Goal: Information Seeking & Learning: Learn about a topic

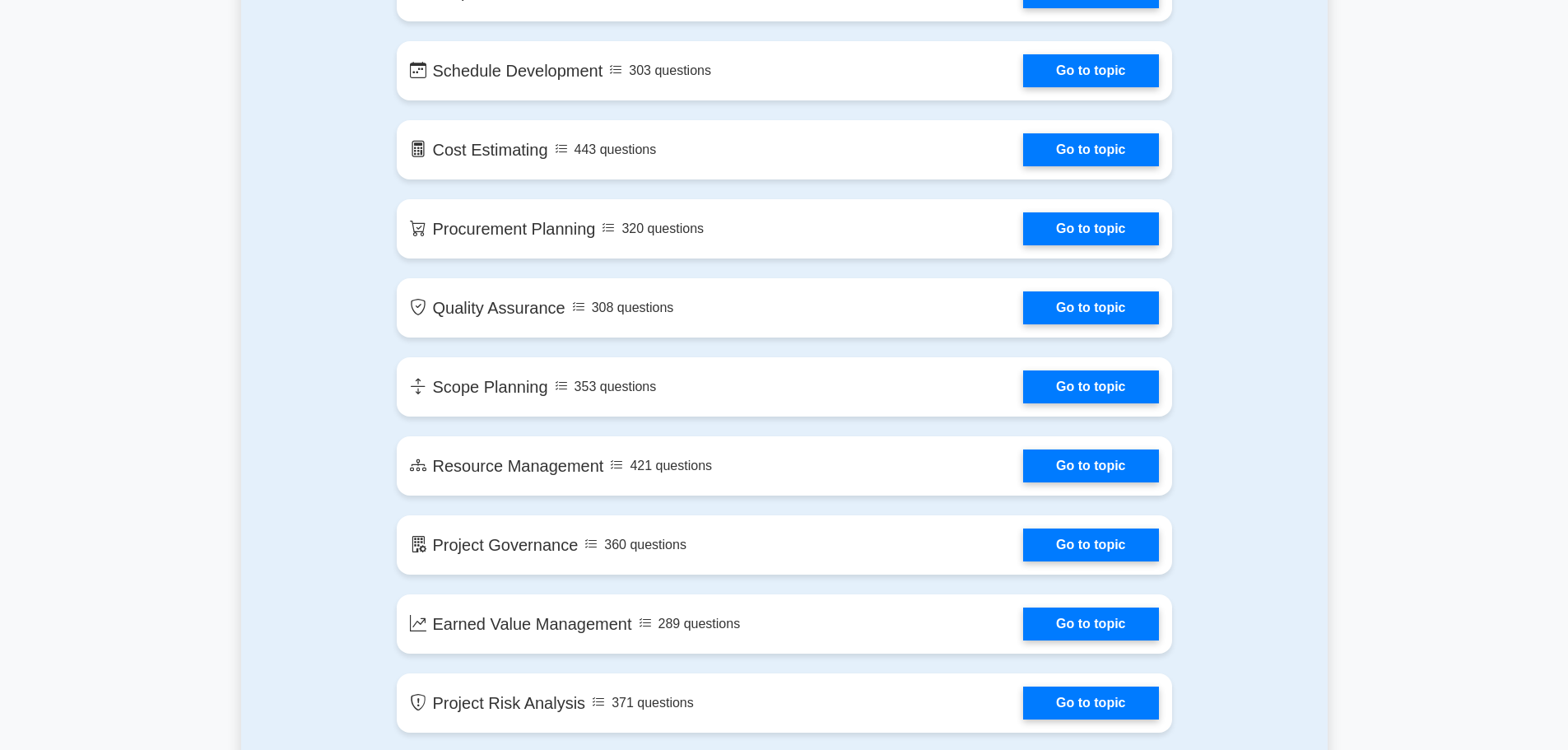
scroll to position [1811, 0]
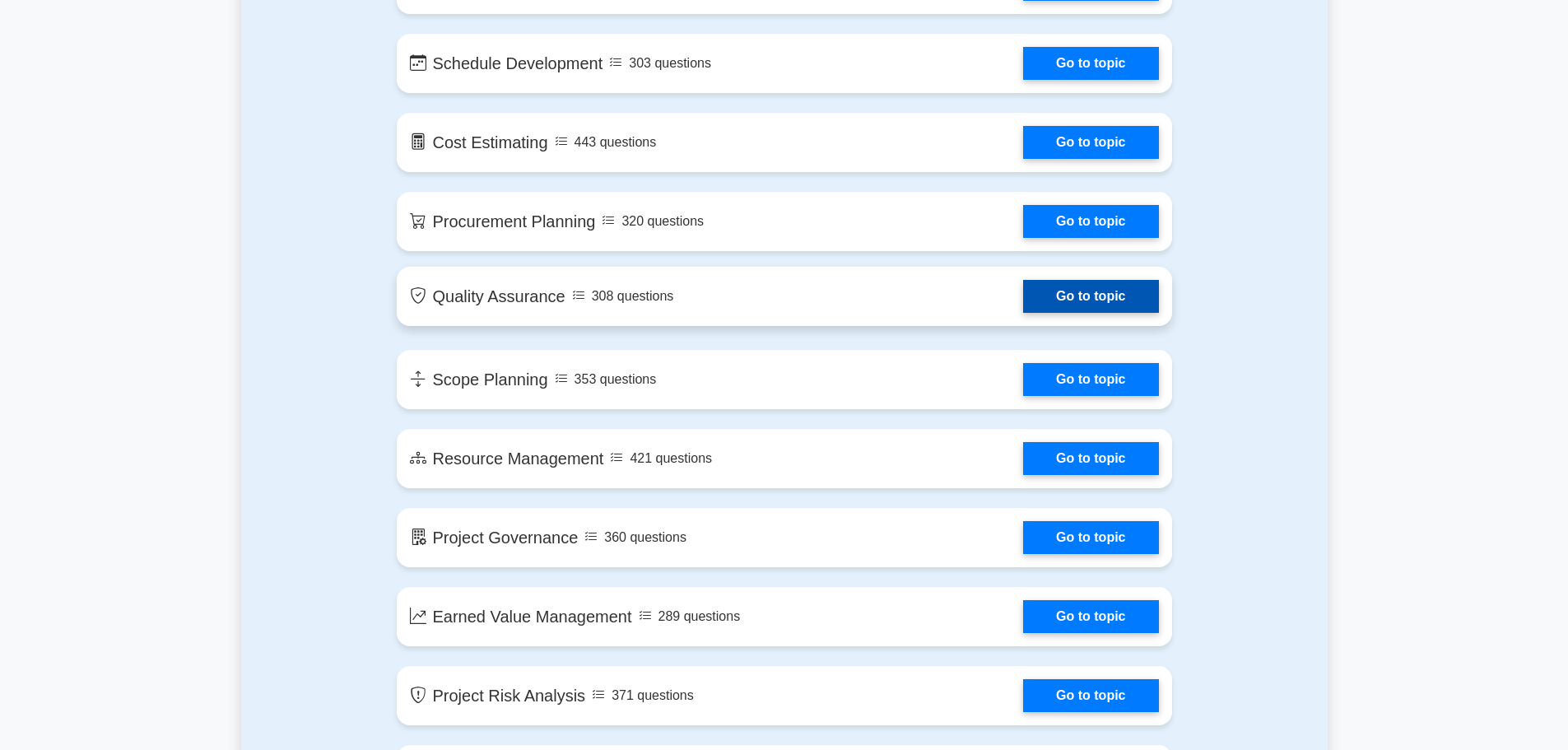
click at [1070, 303] on link "Go to topic" at bounding box center [1090, 297] width 135 height 33
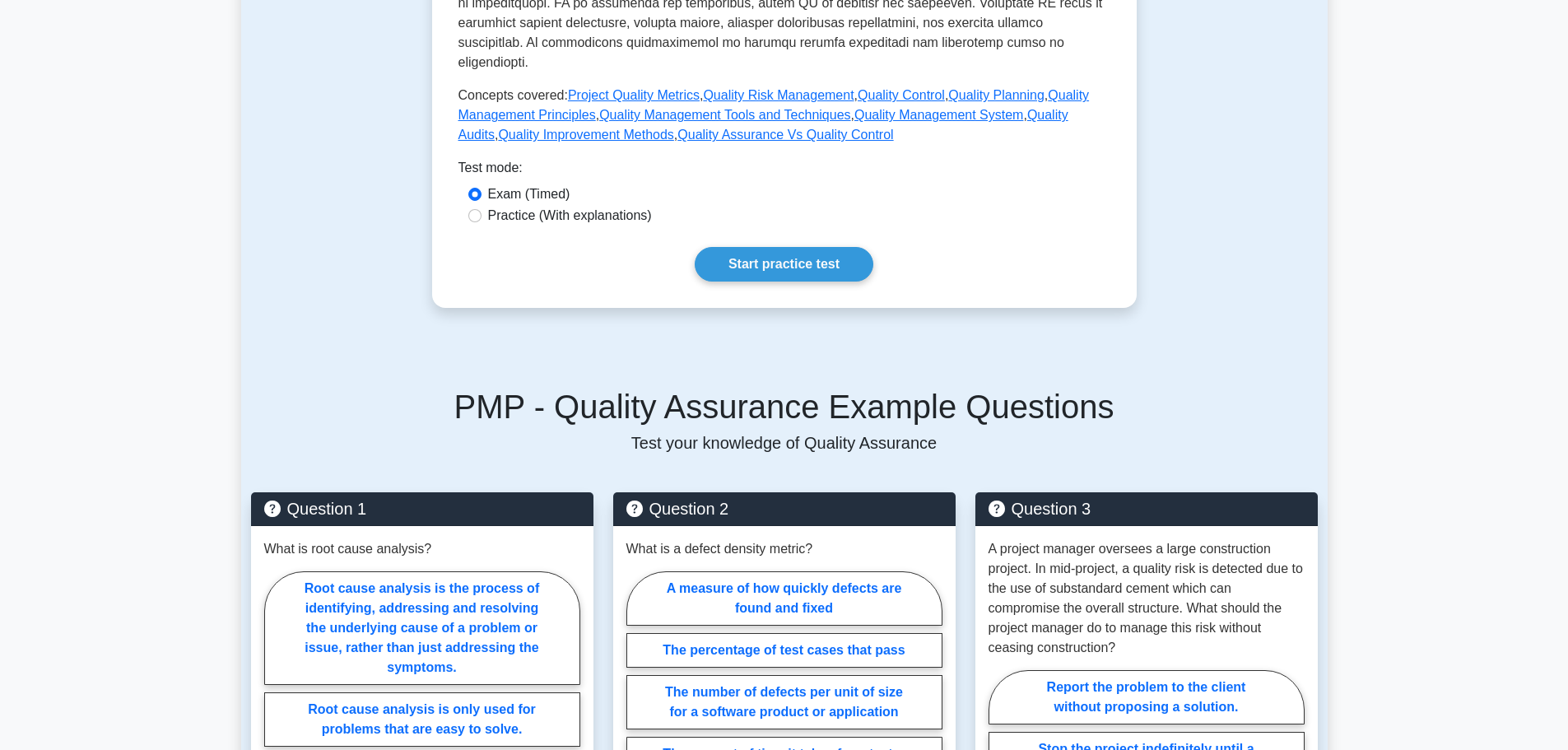
scroll to position [659, 0]
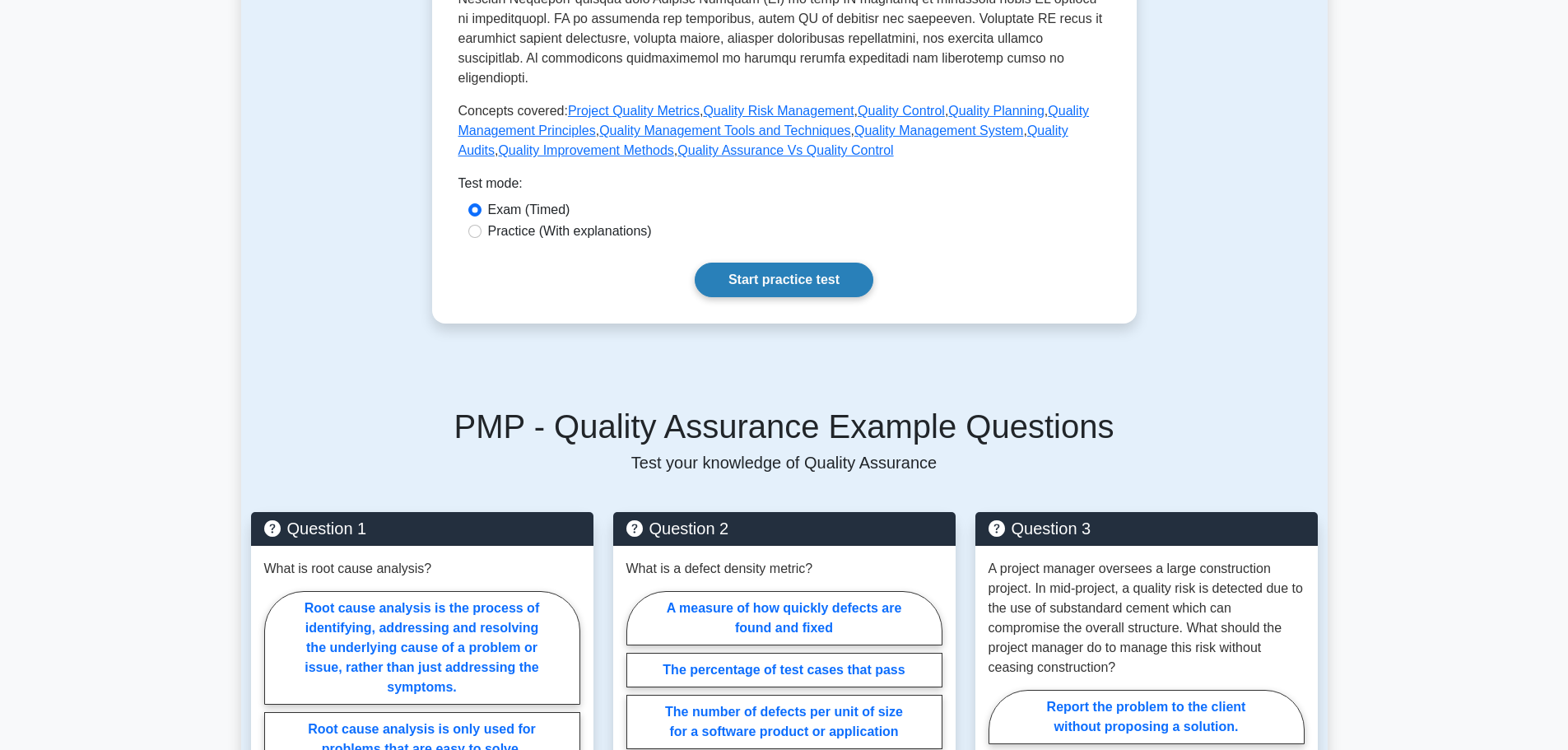
click at [765, 263] on link "Start practice test" at bounding box center [784, 280] width 178 height 35
